Goal: Transaction & Acquisition: Purchase product/service

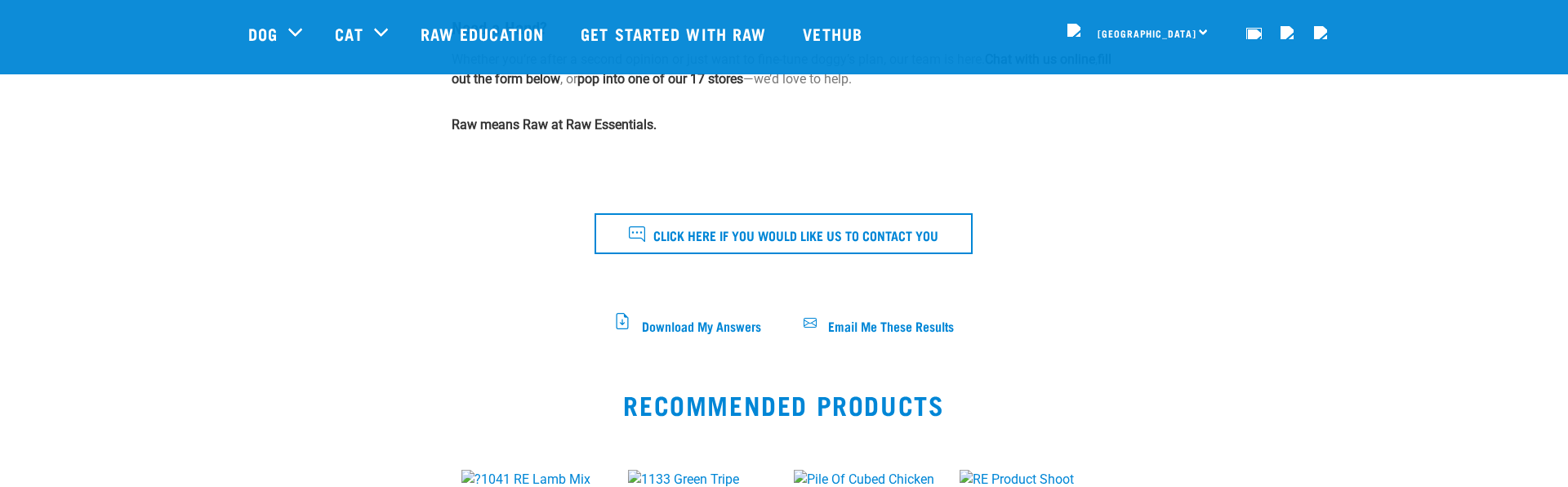
scroll to position [756, 0]
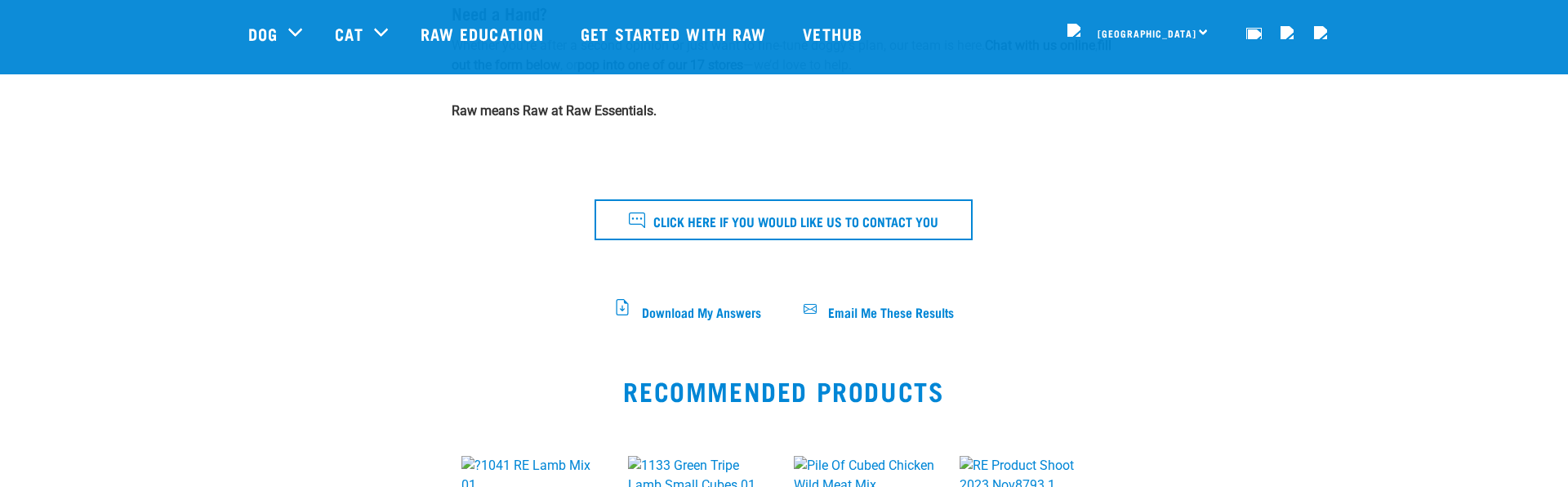
click at [838, 310] on span "Email Me These Results" at bounding box center [891, 311] width 126 height 9
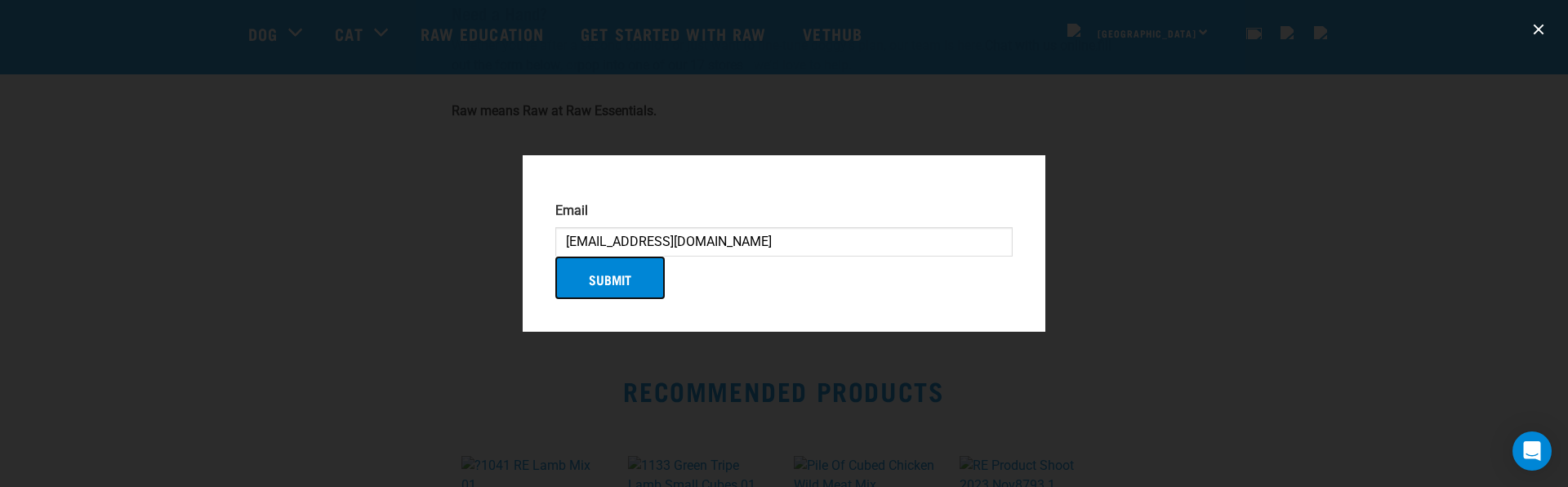
click at [613, 289] on button "Submit" at bounding box center [610, 277] width 109 height 42
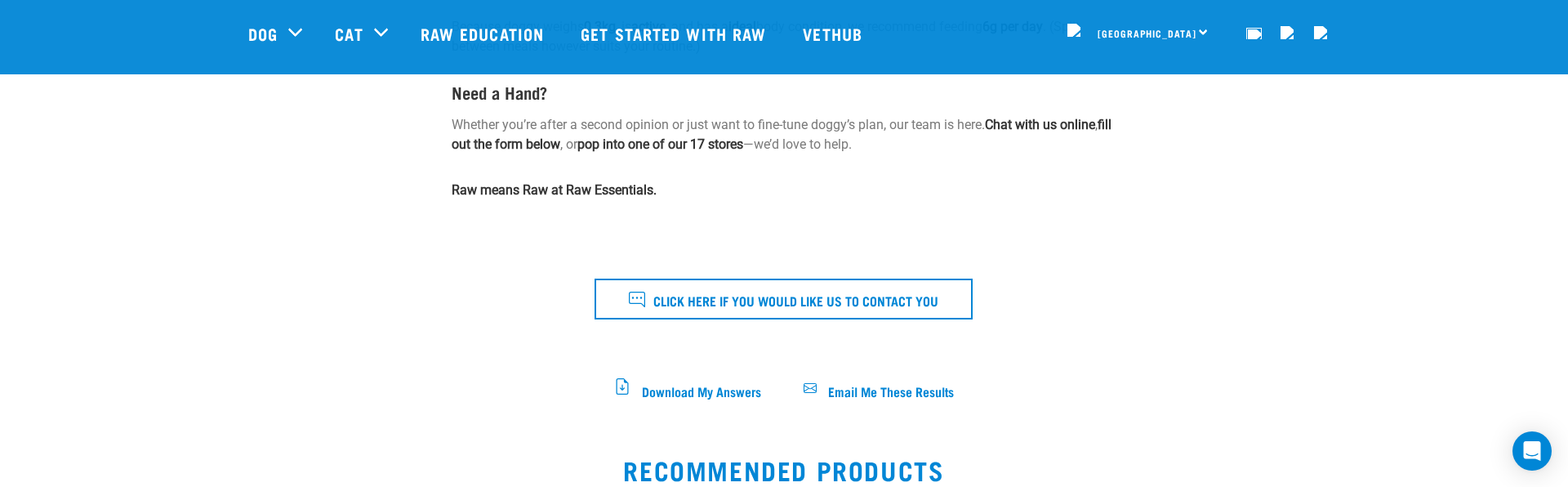
scroll to position [693, 0]
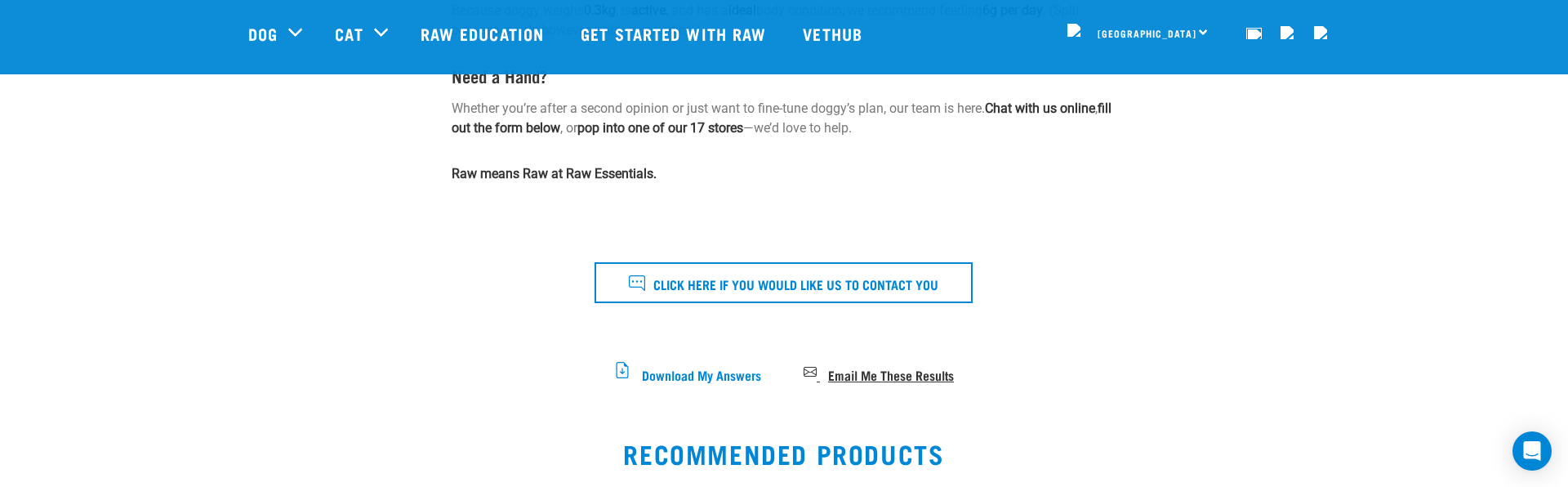
click at [832, 370] on span "Email Me These Results" at bounding box center [891, 374] width 126 height 9
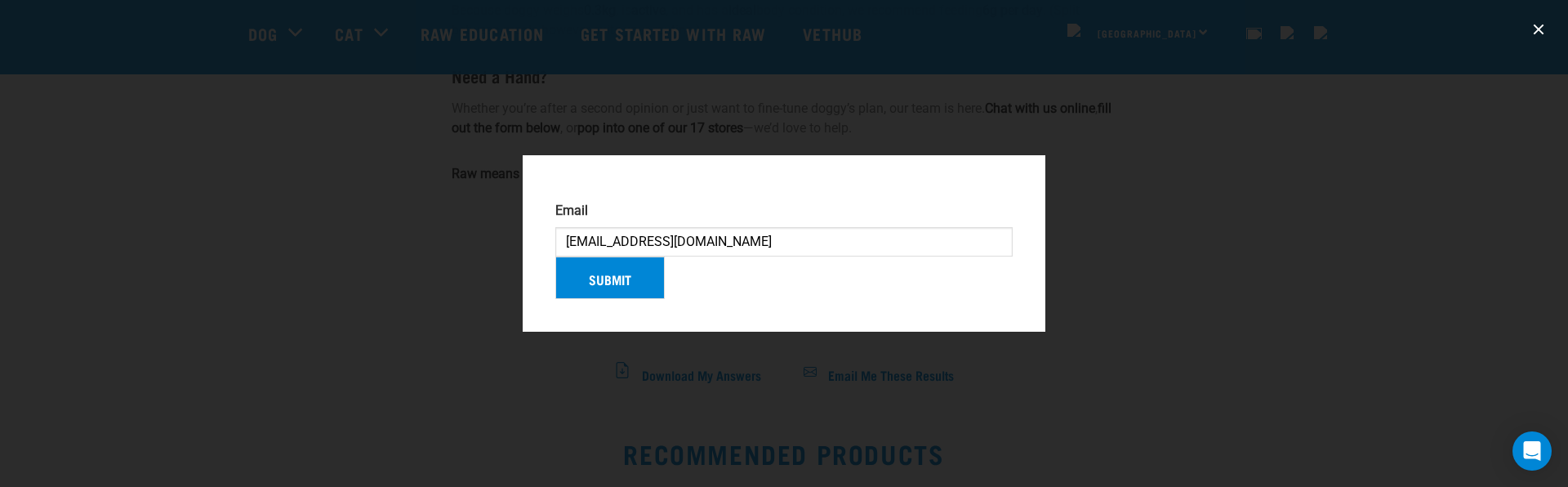
click at [616, 230] on input "[EMAIL_ADDRESS][DOMAIN_NAME]" at bounding box center [784, 241] width 457 height 30
click at [615, 230] on input "[EMAIL_ADDRESS][DOMAIN_NAME]" at bounding box center [784, 241] width 457 height 30
type input "jsolistr@gmail.com"
click at [644, 293] on button "Submit" at bounding box center [610, 277] width 109 height 42
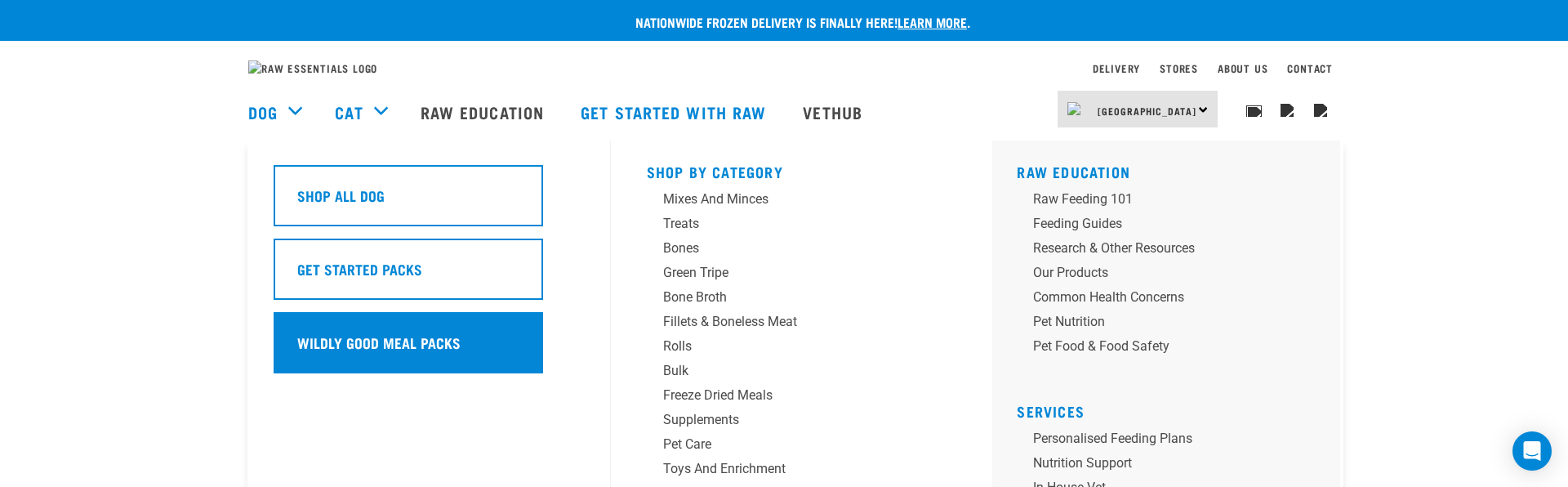
click at [379, 353] on h5 "Wildly Good Meal Packs" at bounding box center [379, 343] width 163 height 22
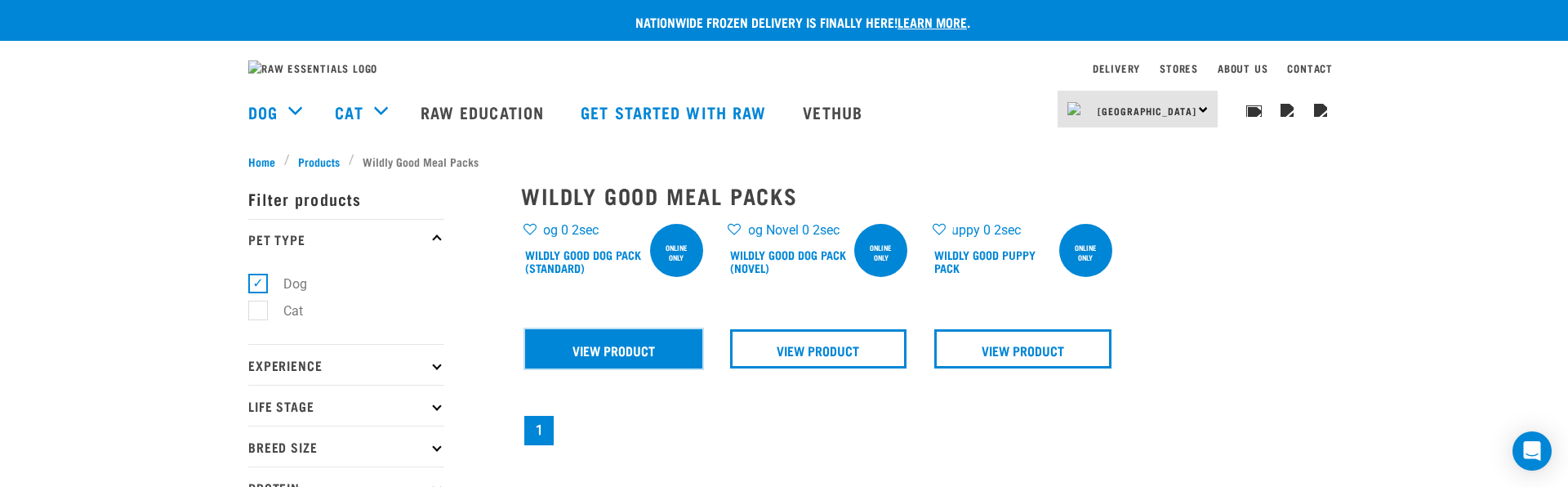
click at [645, 366] on link "View Product" at bounding box center [614, 349] width 178 height 39
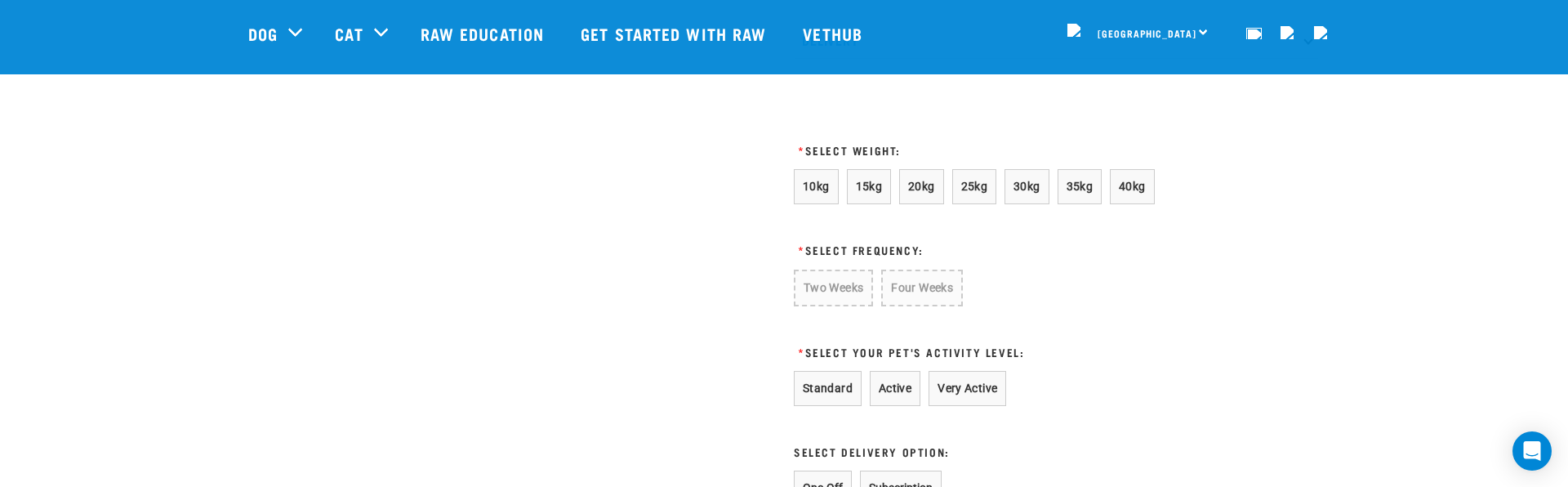
scroll to position [909, 0]
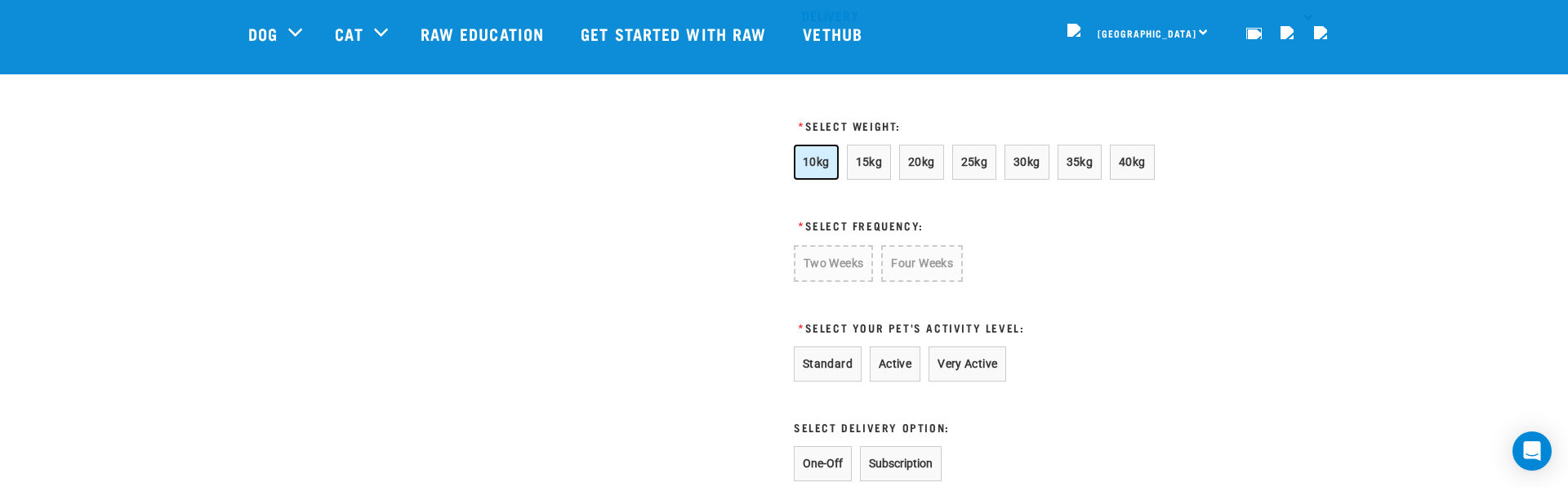
click at [825, 179] on button "10kg" at bounding box center [816, 161] width 45 height 35
click at [910, 282] on button "Four Weeks" at bounding box center [921, 263] width 80 height 37
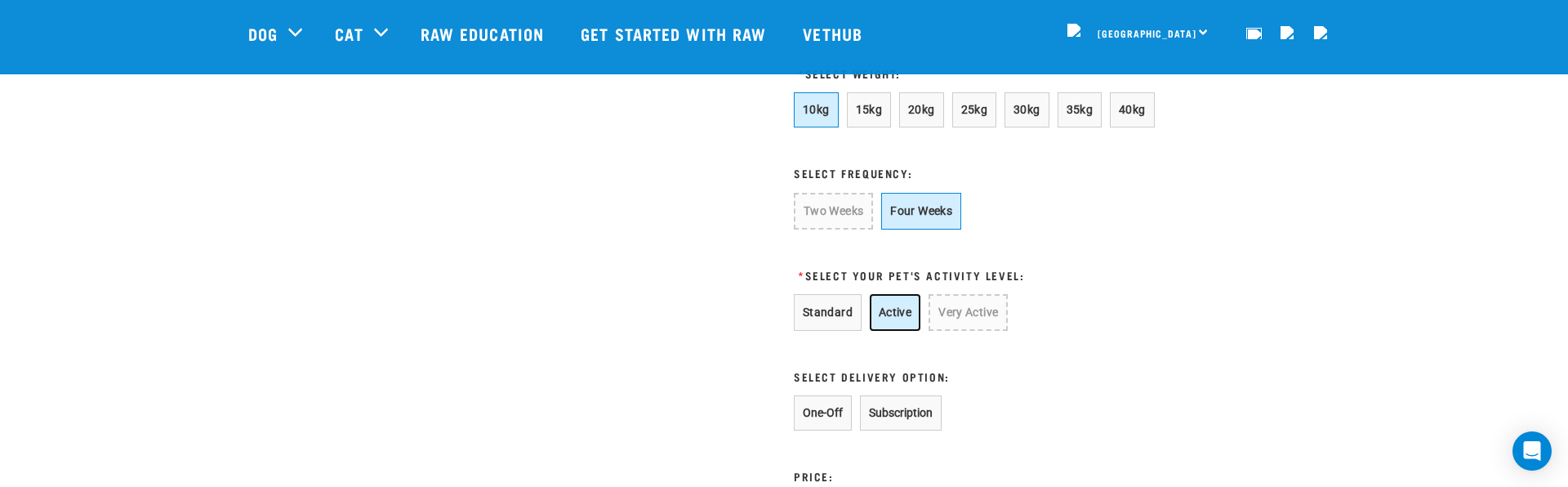
click at [890, 331] on button "Active" at bounding box center [895, 312] width 50 height 37
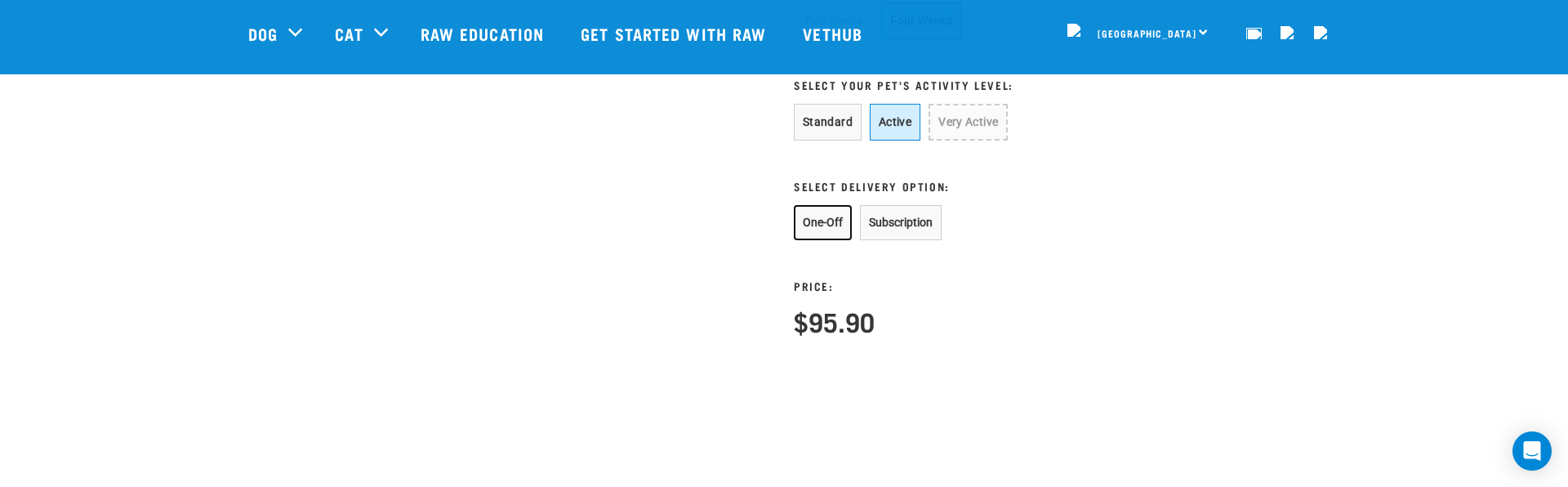
click at [825, 240] on button "One-Off" at bounding box center [822, 222] width 58 height 35
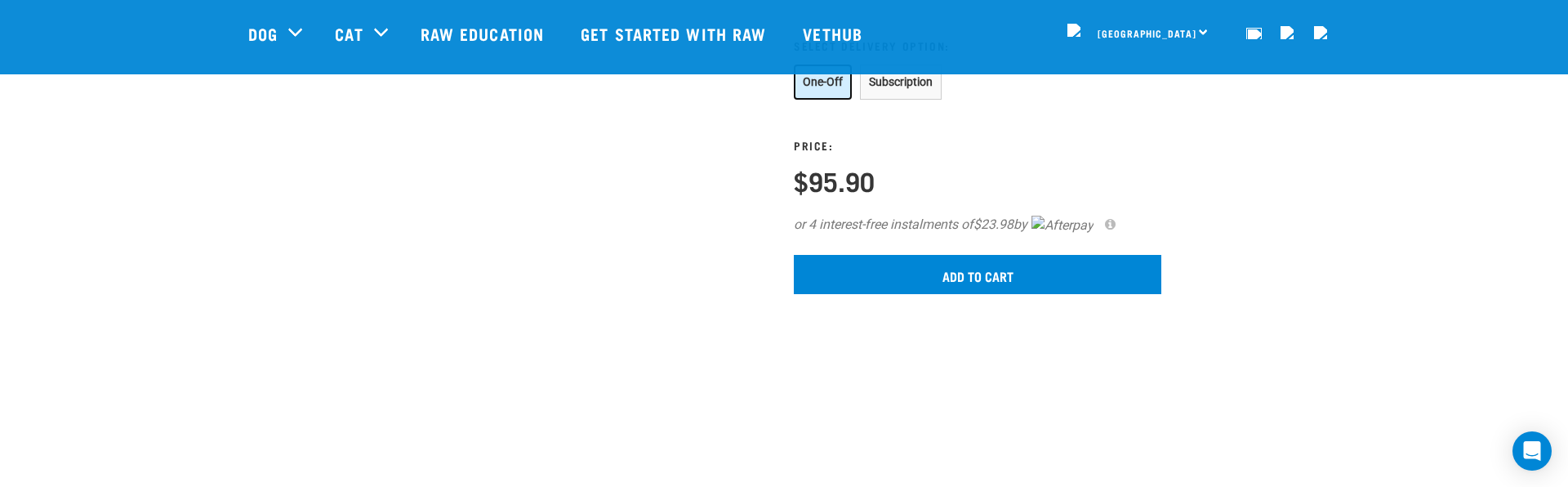
scroll to position [1340, 0]
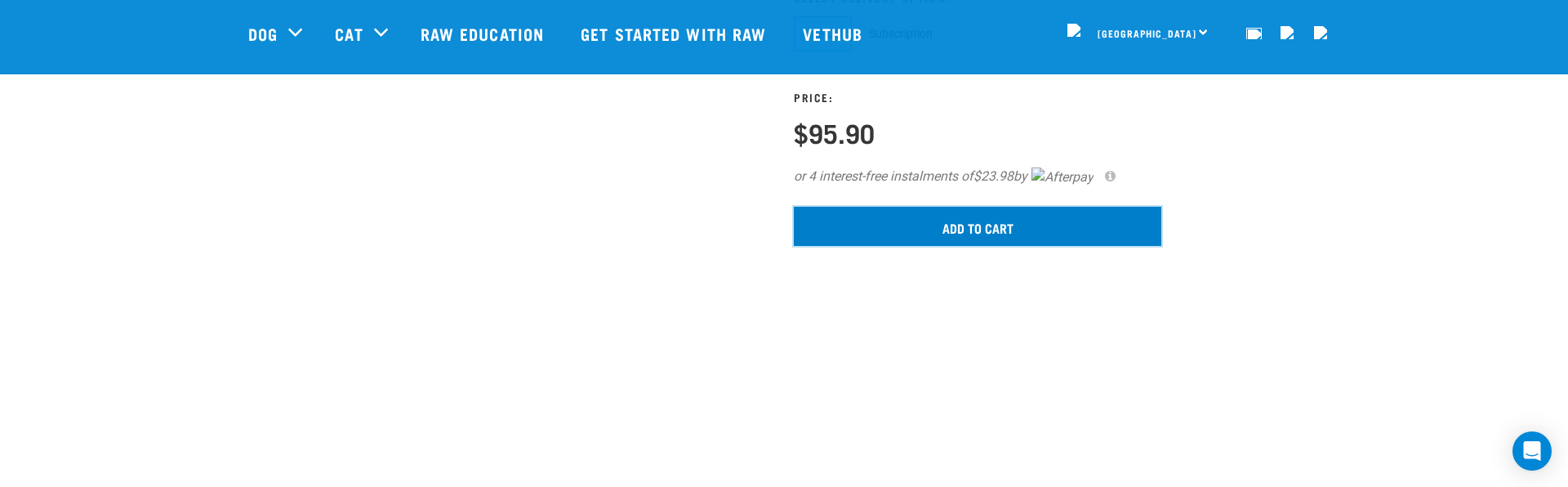
click at [1007, 246] on input "Add to cart" at bounding box center [977, 226] width 368 height 39
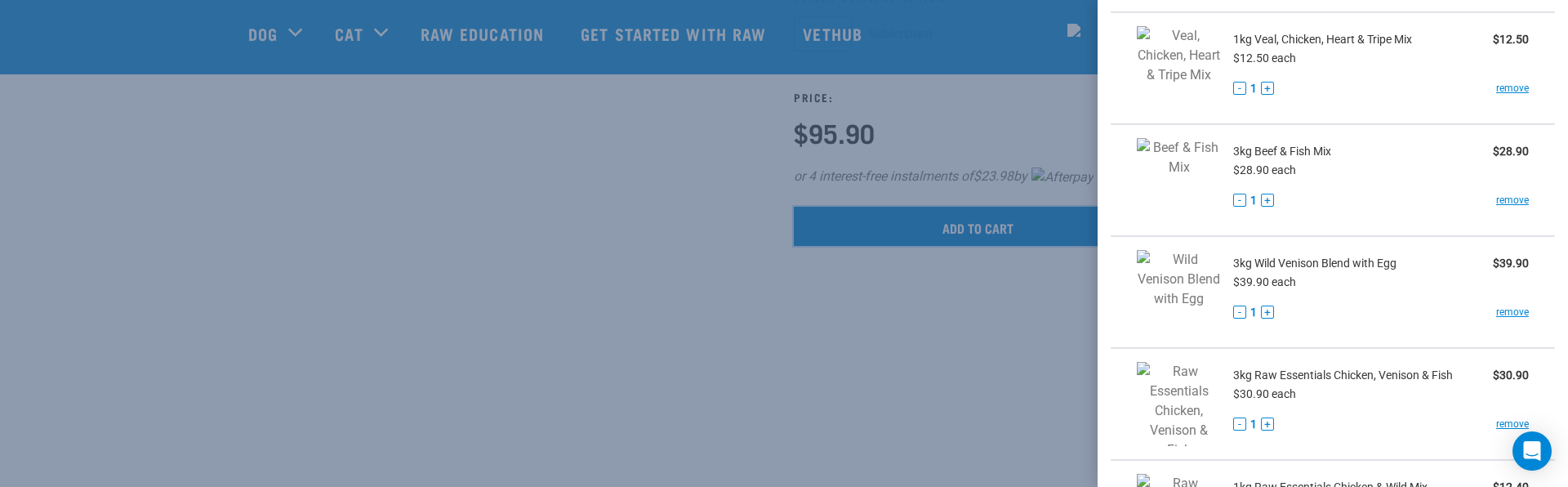
scroll to position [969, 0]
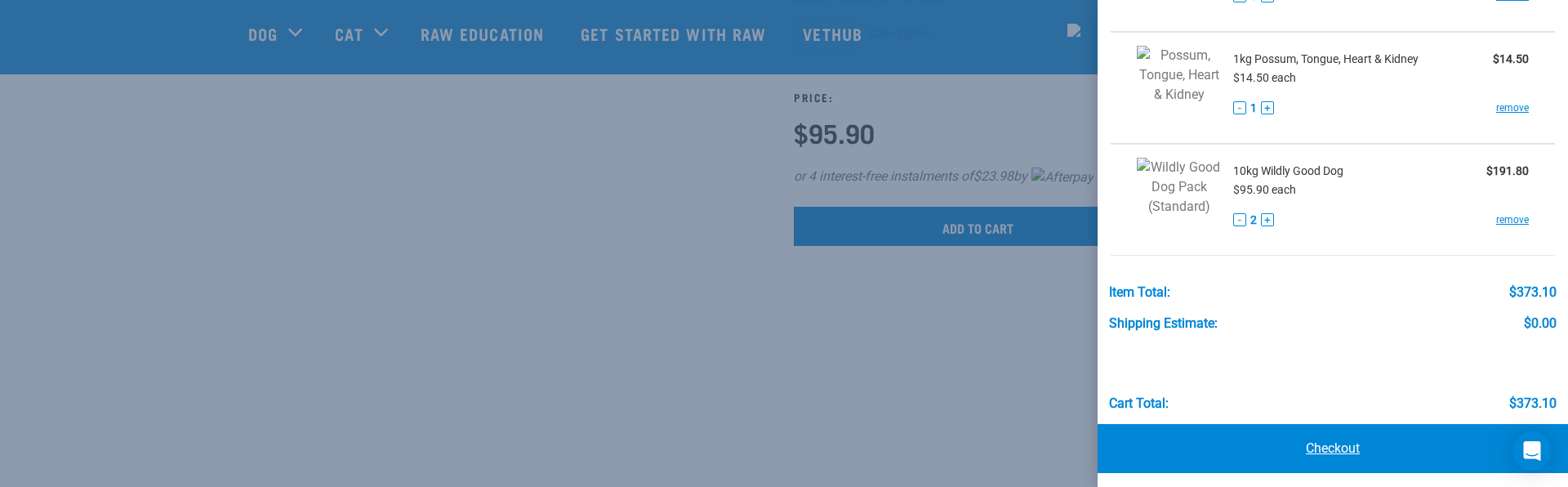
click at [1333, 448] on link "Checkout" at bounding box center [1332, 448] width 471 height 49
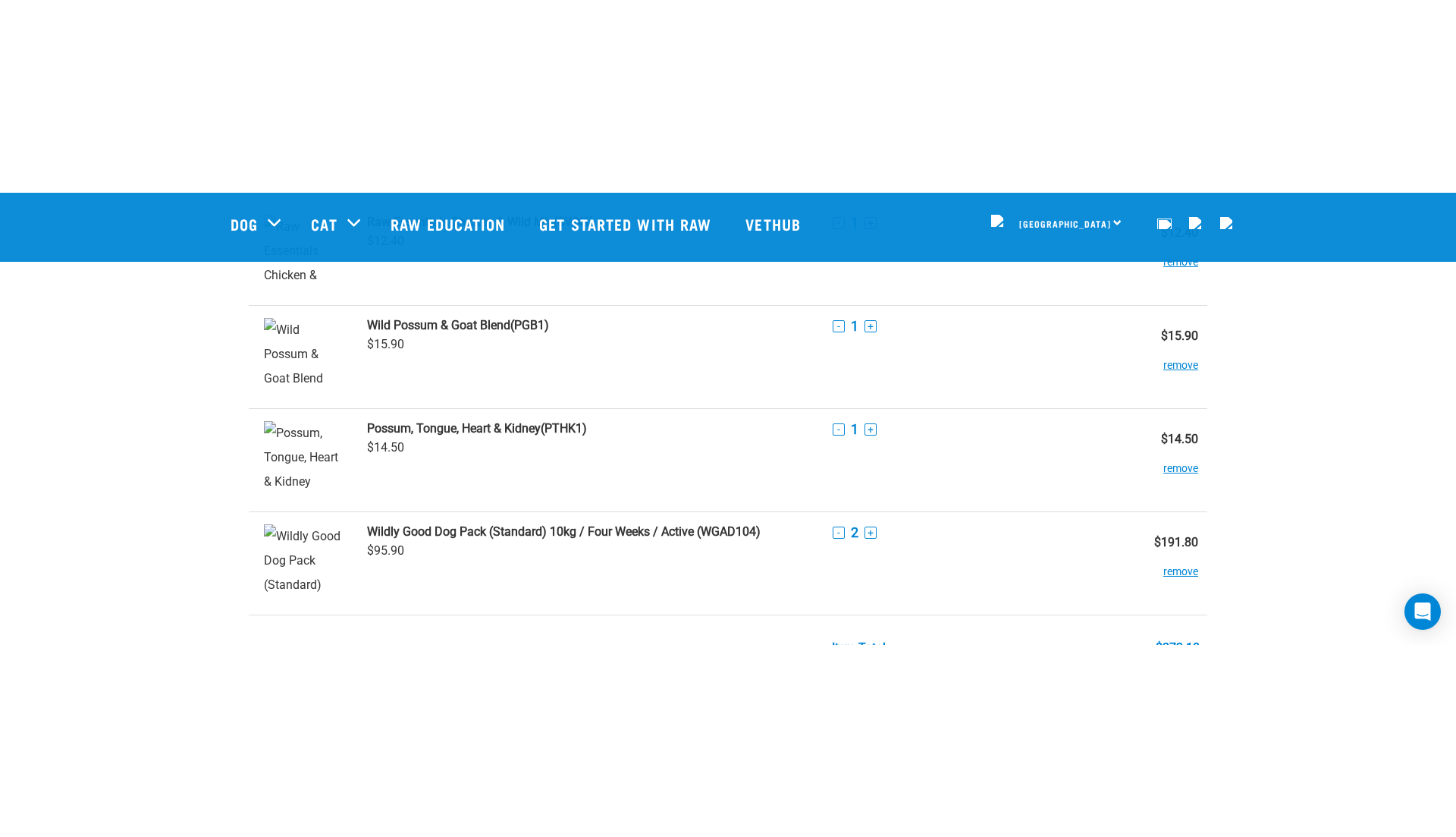
scroll to position [798, 0]
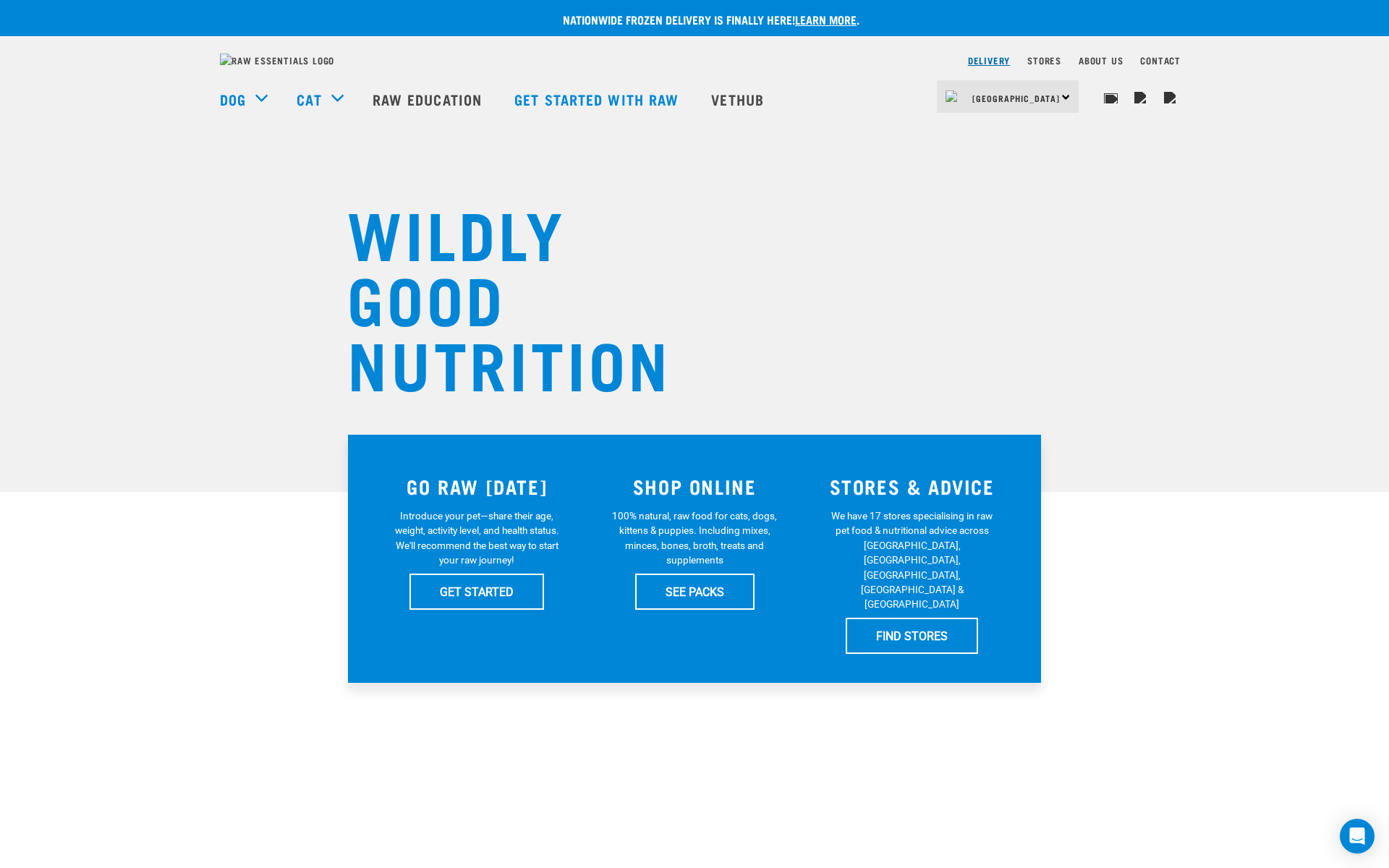
click at [968, 63] on link "Delivery" at bounding box center [989, 60] width 42 height 5
